Goal: Find specific page/section: Find specific page/section

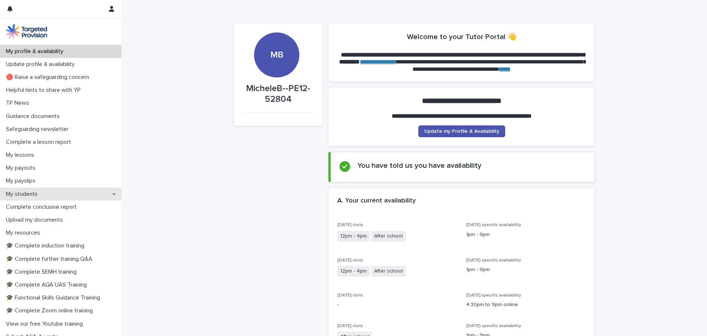
click at [42, 197] on div "My students" at bounding box center [61, 193] width 122 height 13
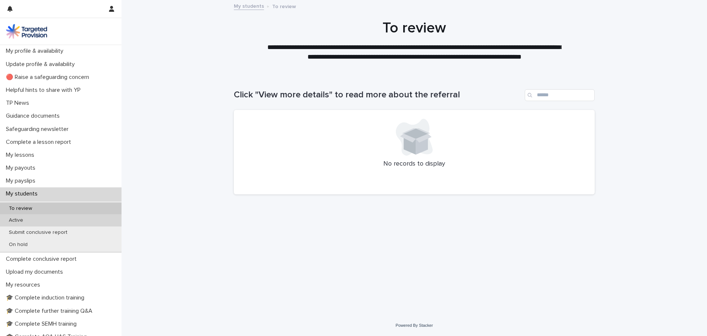
click at [37, 214] on div "Active" at bounding box center [61, 220] width 122 height 12
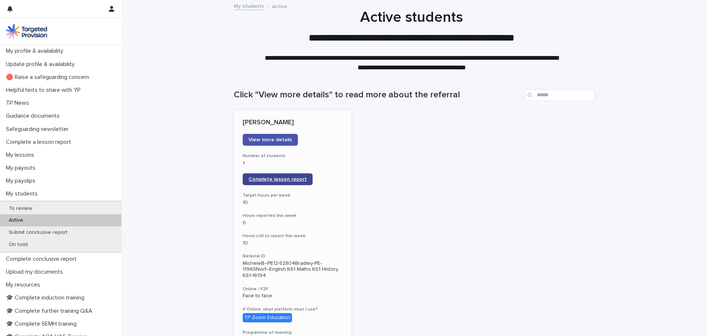
click at [268, 178] on span "Complete lesson report" at bounding box center [278, 178] width 58 height 5
